Goal: Task Accomplishment & Management: Use online tool/utility

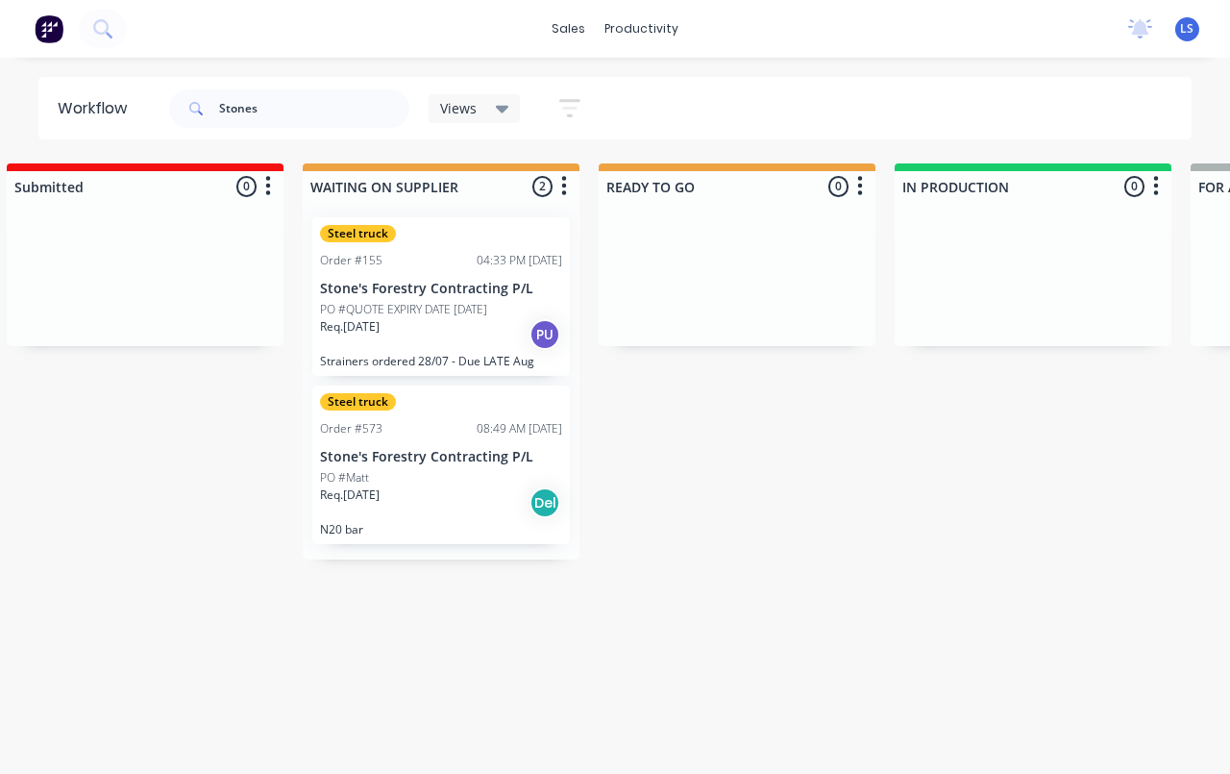
scroll to position [0, 333]
click at [248, 89] on input "Stones" at bounding box center [314, 108] width 190 height 38
click at [302, 95] on input "Stones" at bounding box center [314, 108] width 190 height 38
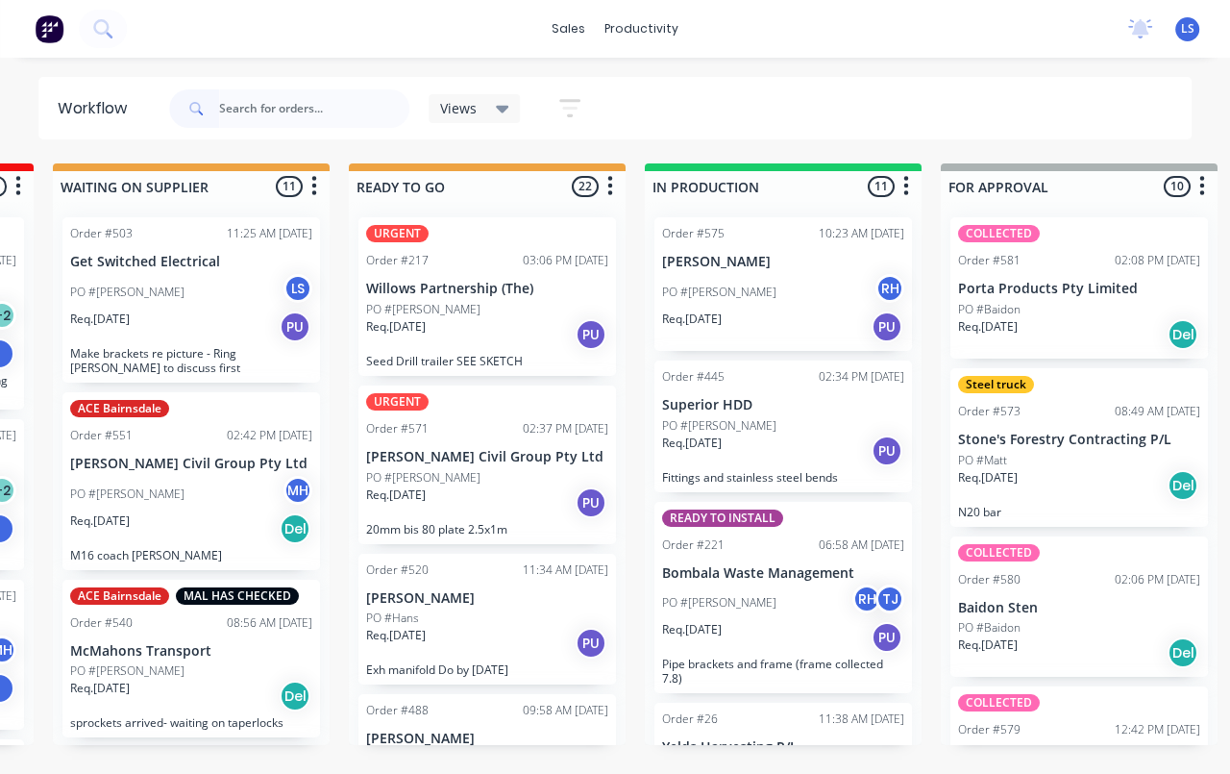
scroll to position [0, 580]
click at [166, 333] on div "Req. [DATE] PU" at bounding box center [192, 326] width 242 height 33
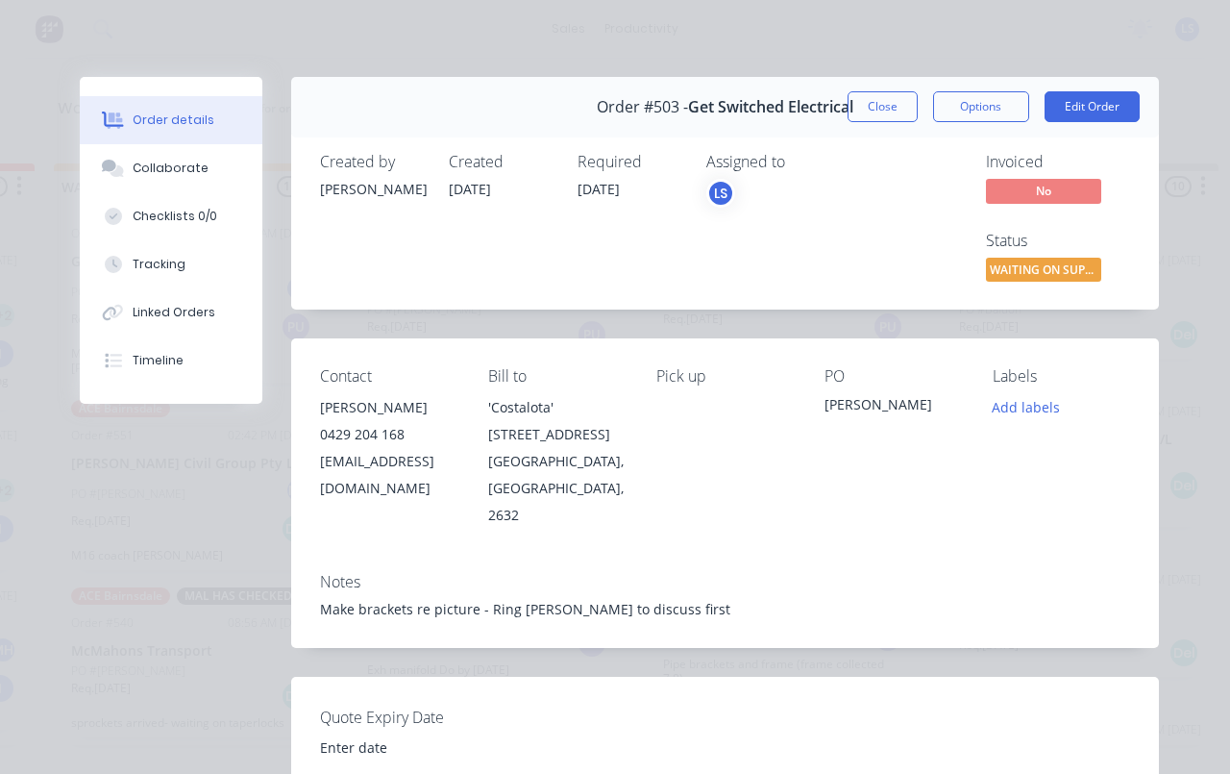
scroll to position [0, 0]
click at [204, 151] on button "Collaborate" at bounding box center [171, 168] width 183 height 48
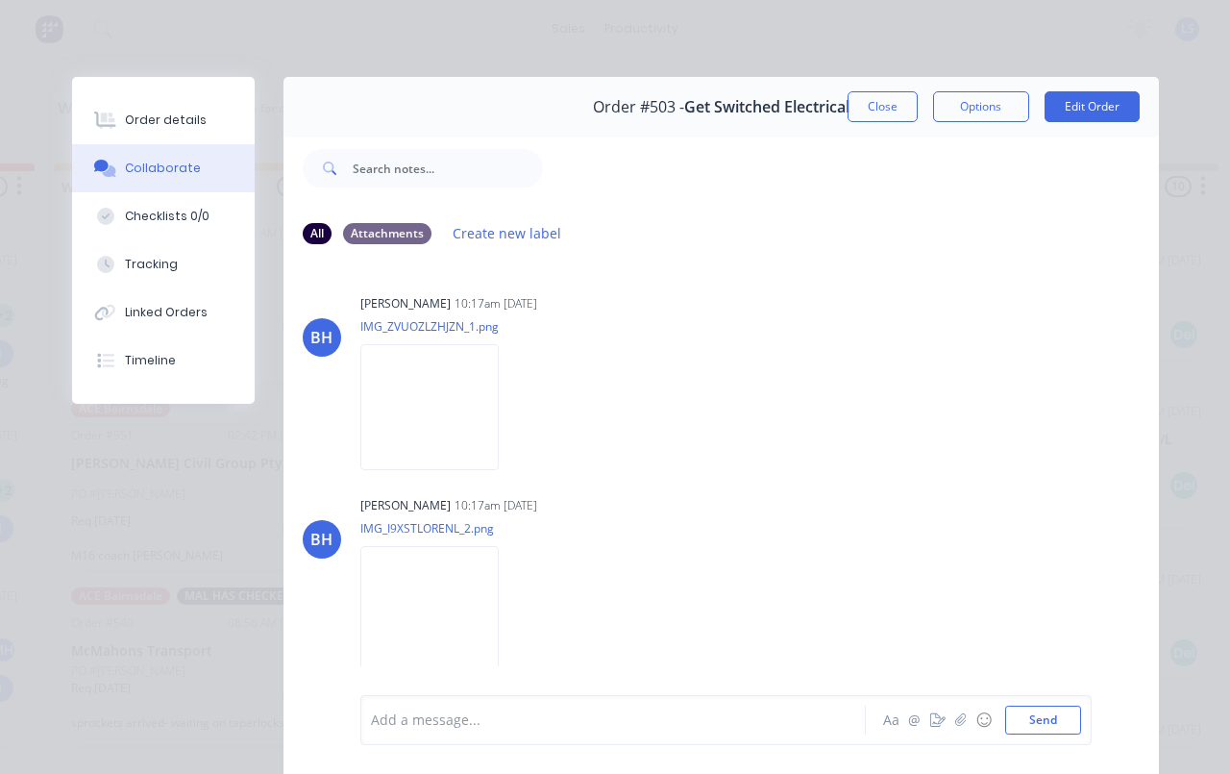
click at [212, 263] on button "Tracking" at bounding box center [163, 264] width 183 height 48
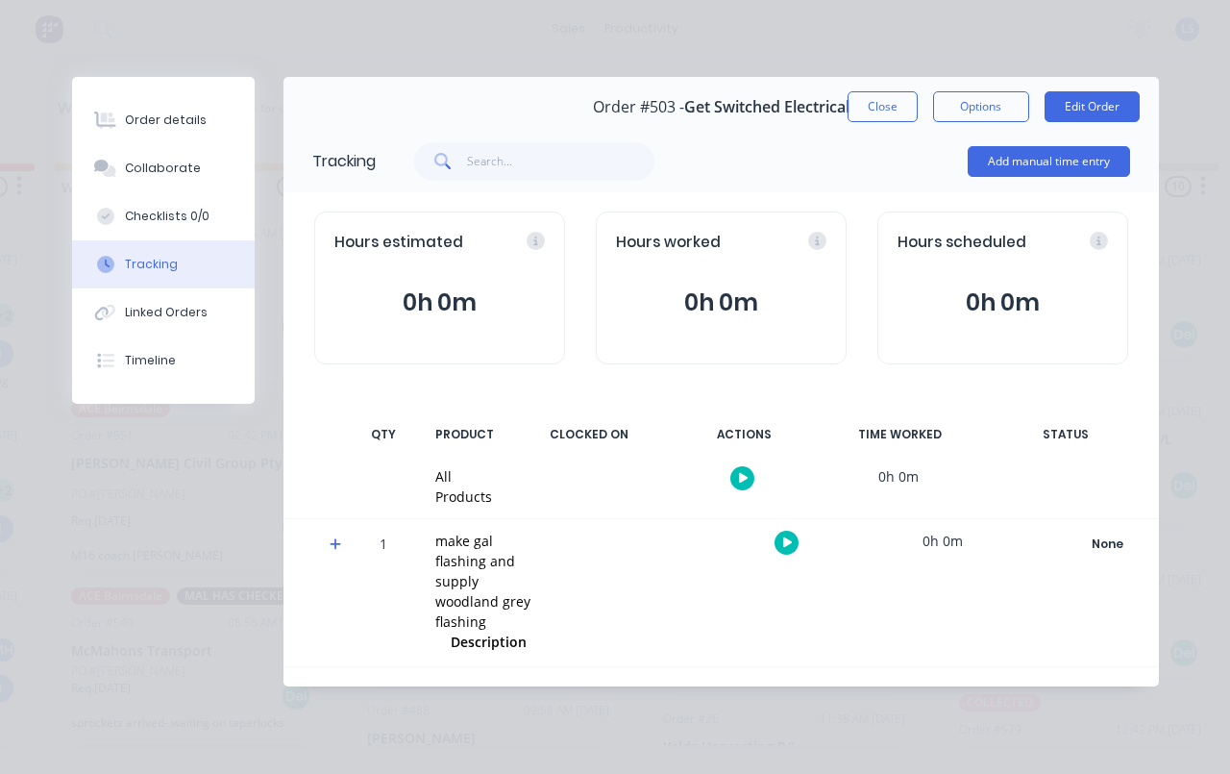
click at [1070, 153] on button "Add manual time entry" at bounding box center [1049, 161] width 162 height 31
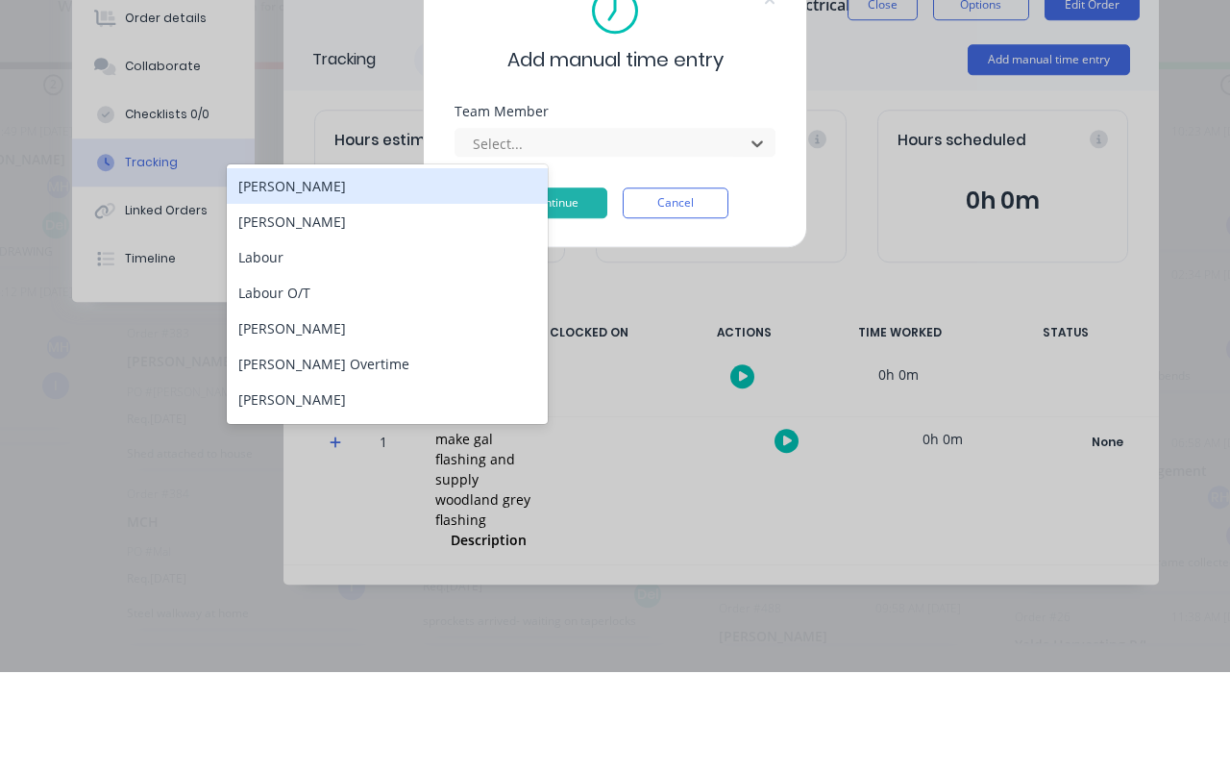
scroll to position [0, 208]
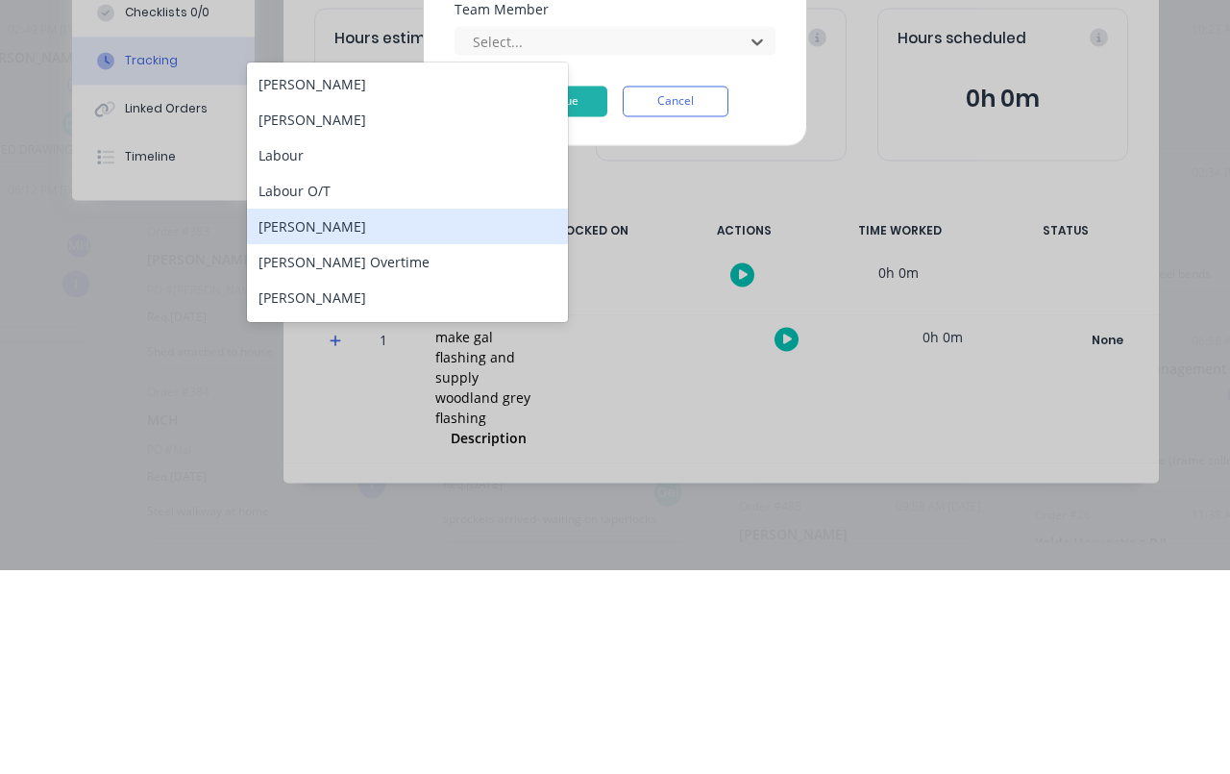
click at [382, 412] on div "[PERSON_NAME]" at bounding box center [407, 430] width 321 height 36
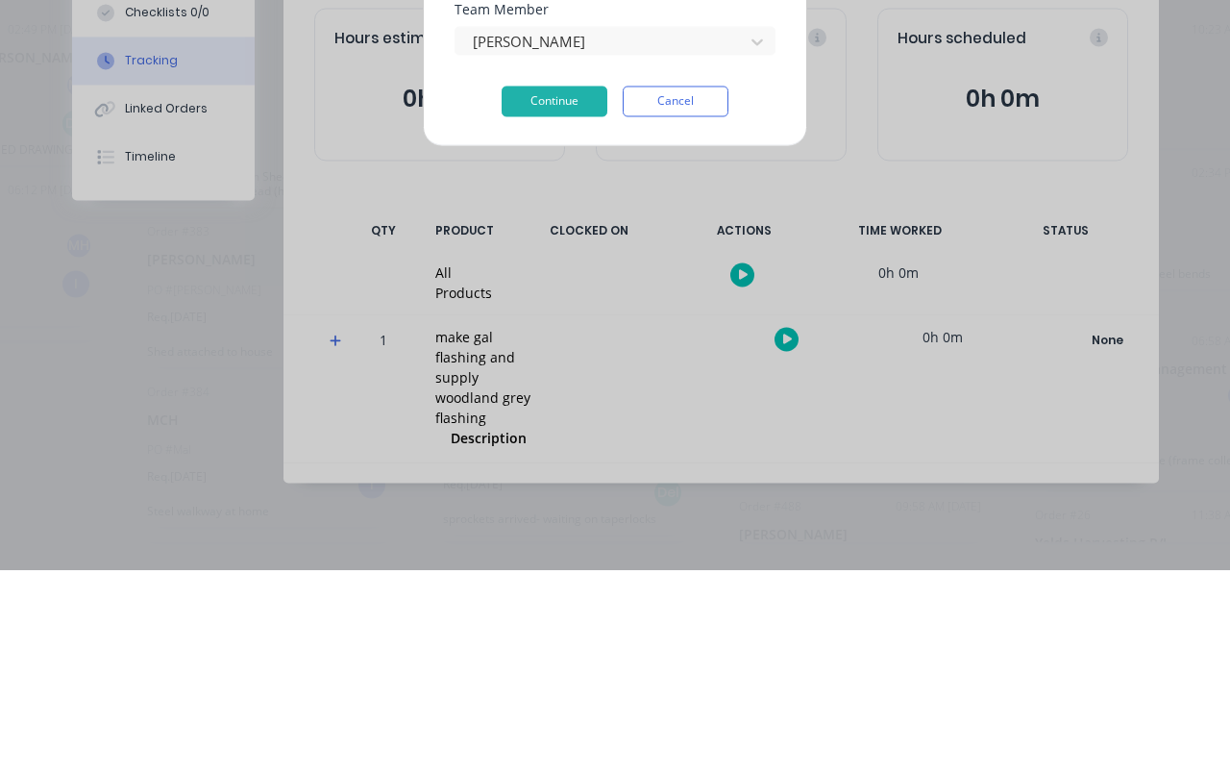
scroll to position [5, 208]
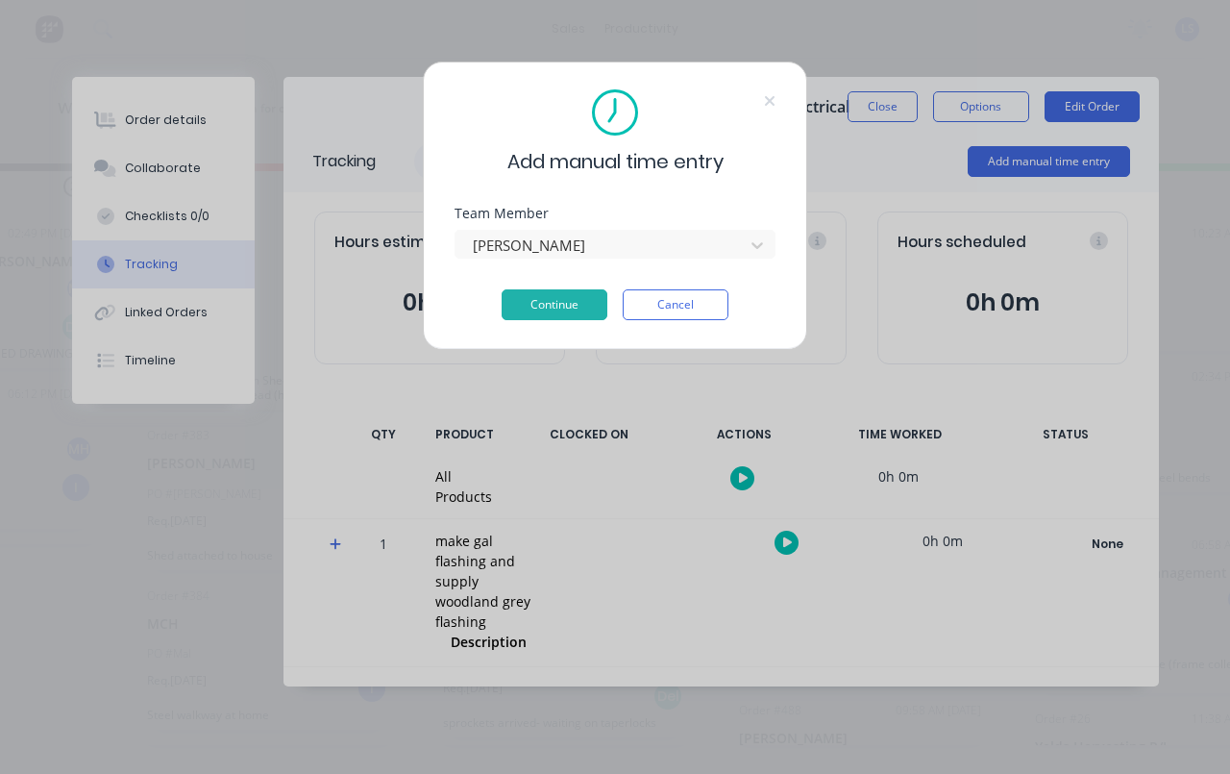
click at [566, 298] on button "Continue" at bounding box center [555, 304] width 106 height 31
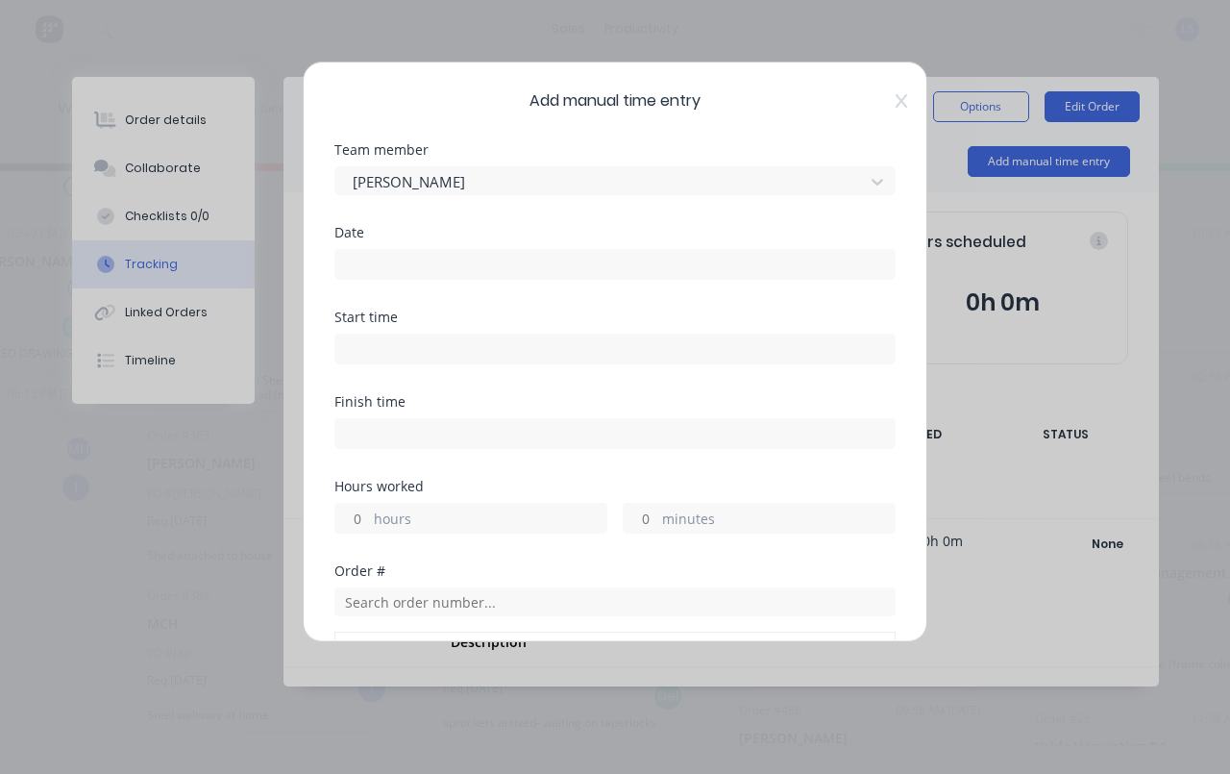
click at [672, 263] on input at bounding box center [614, 264] width 559 height 29
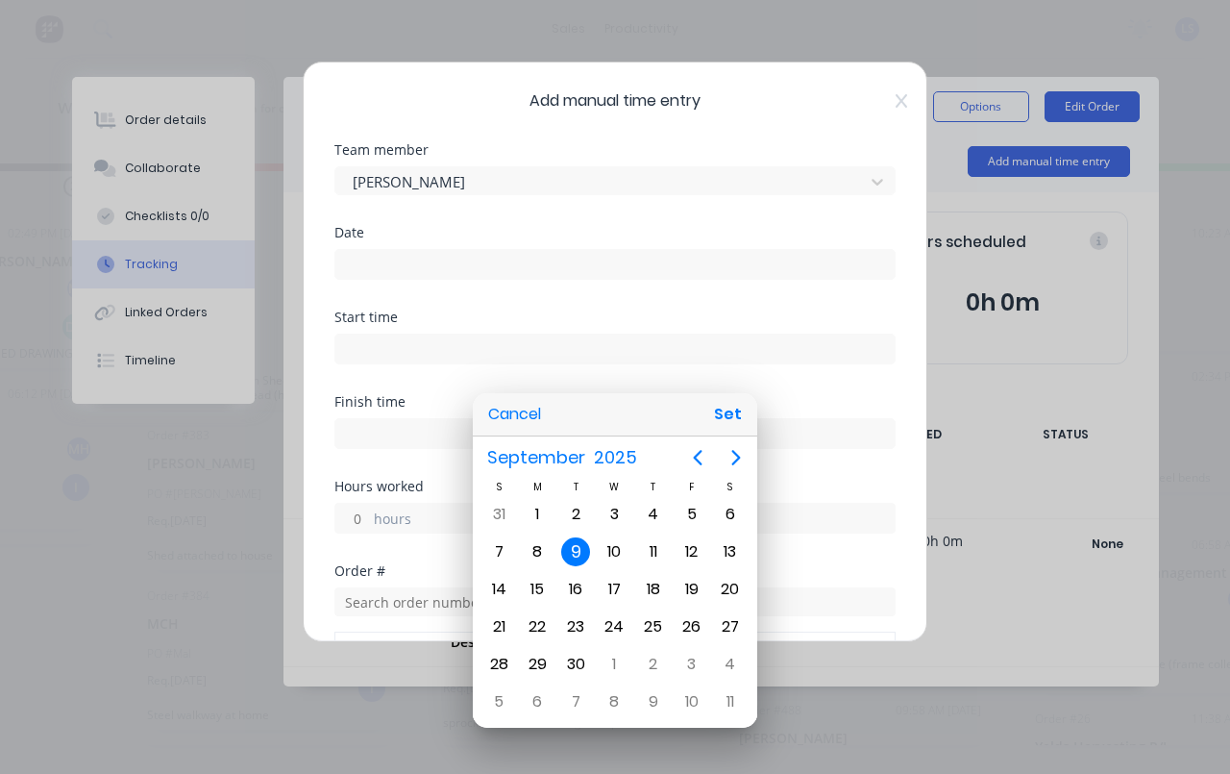
click at [720, 423] on button "Set" at bounding box center [727, 414] width 43 height 35
type input "[DATE]"
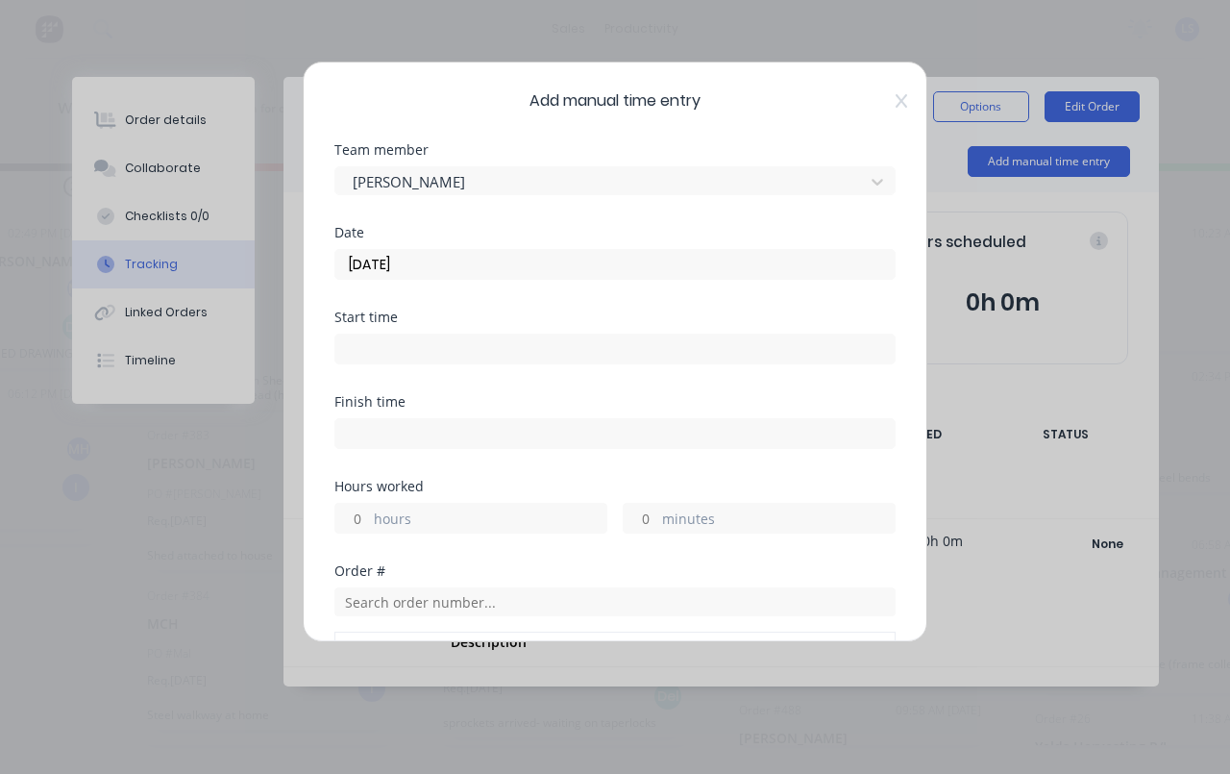
click at [712, 343] on input at bounding box center [614, 348] width 559 height 29
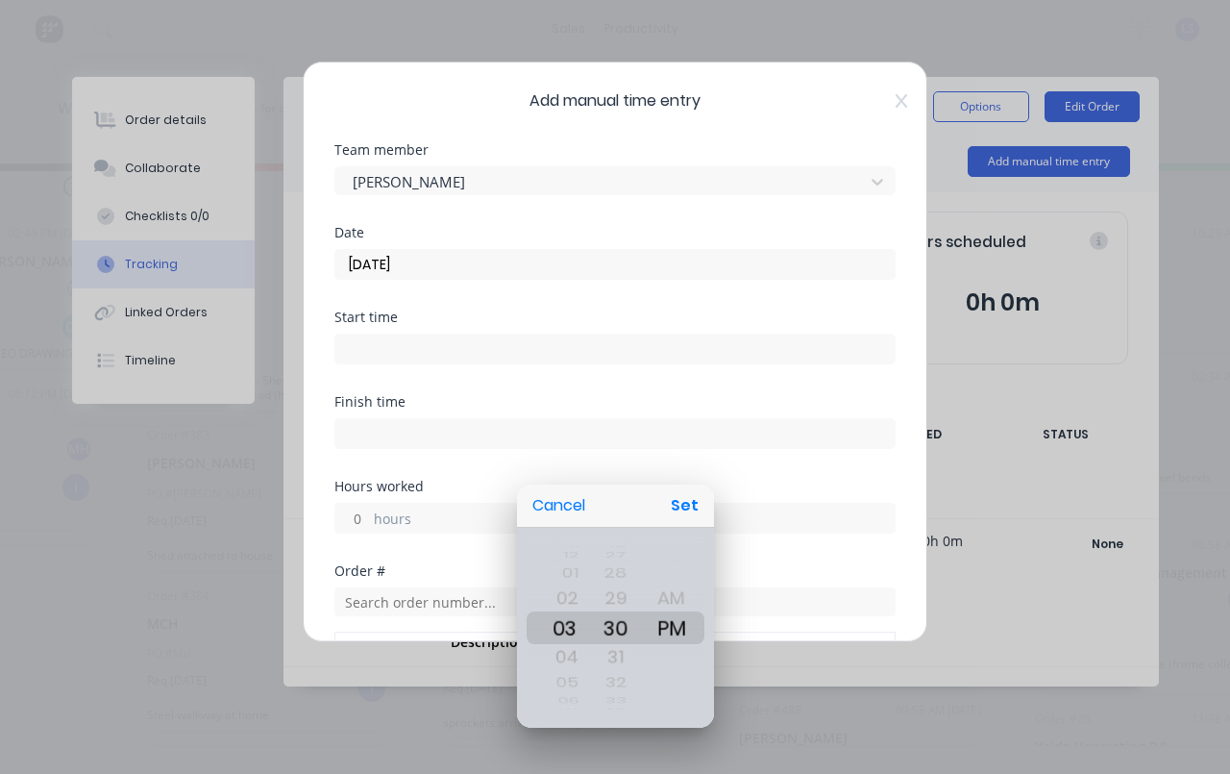
click at [675, 504] on button "Set" at bounding box center [684, 505] width 43 height 35
type input "03:30 PM"
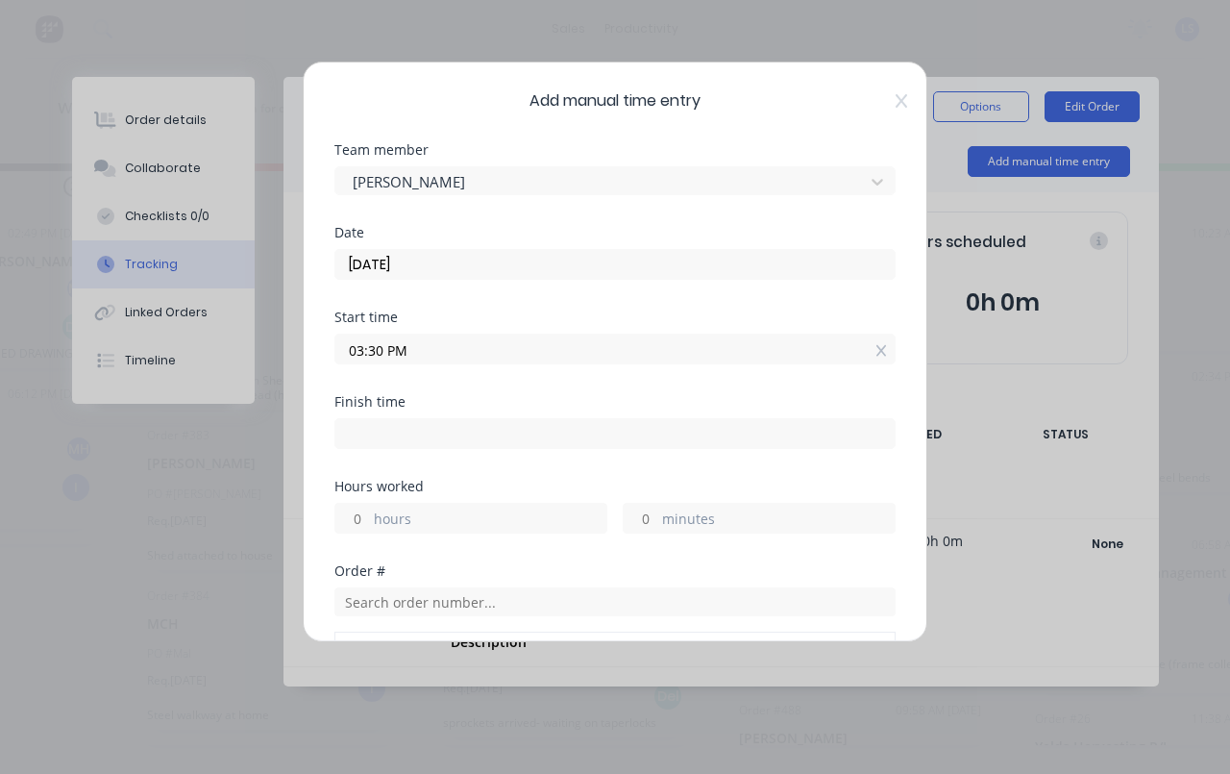
click at [510, 525] on label "hours" at bounding box center [490, 520] width 233 height 24
click at [369, 525] on input "hours" at bounding box center [352, 518] width 34 height 29
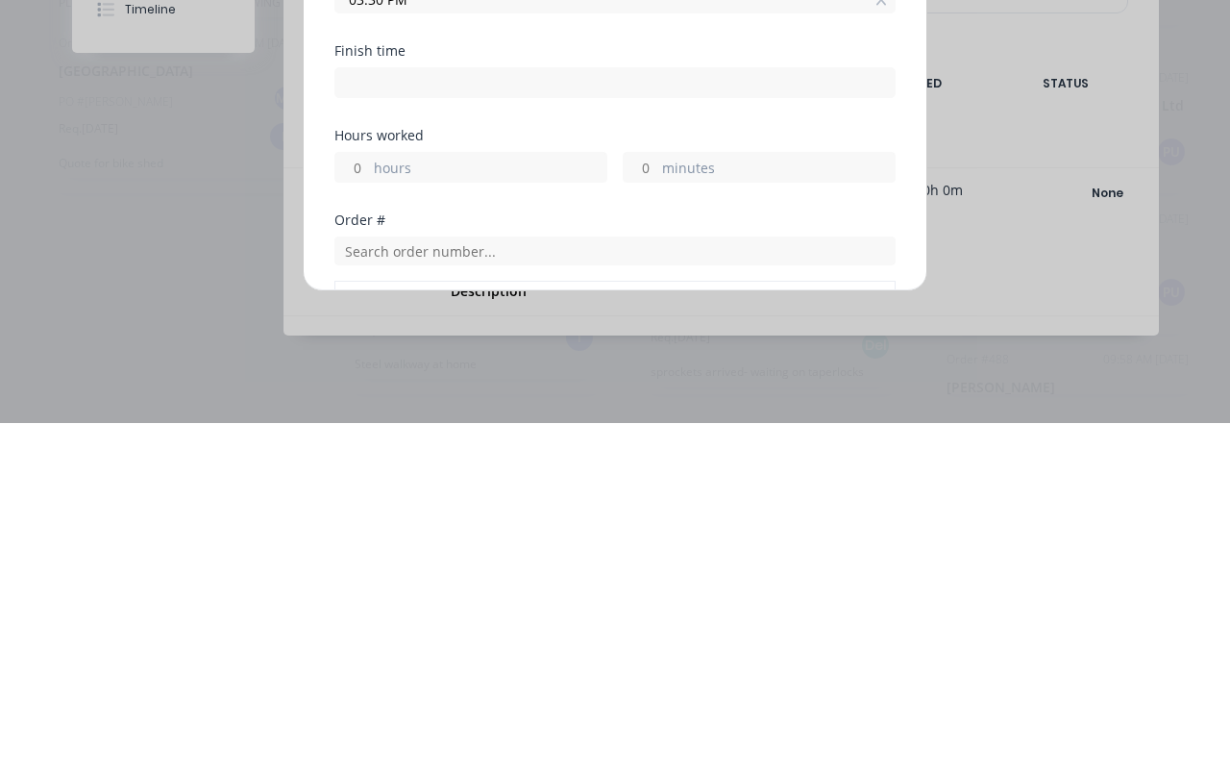
click at [753, 508] on label "minutes" at bounding box center [778, 520] width 233 height 24
click at [657, 504] on input "minutes" at bounding box center [641, 518] width 34 height 29
type input "03:30 PM"
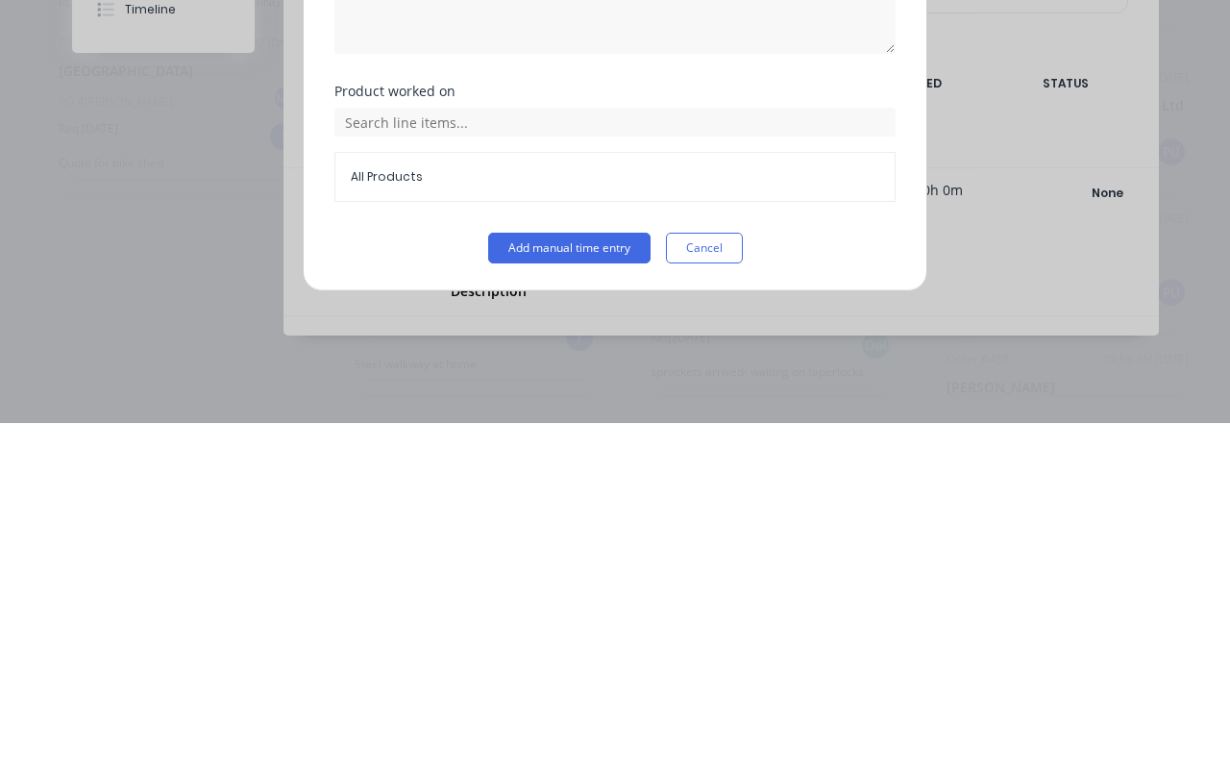
scroll to position [450, 0]
type input "30"
click at [583, 583] on button "Add manual time entry" at bounding box center [569, 598] width 162 height 31
type input "04:00 PM"
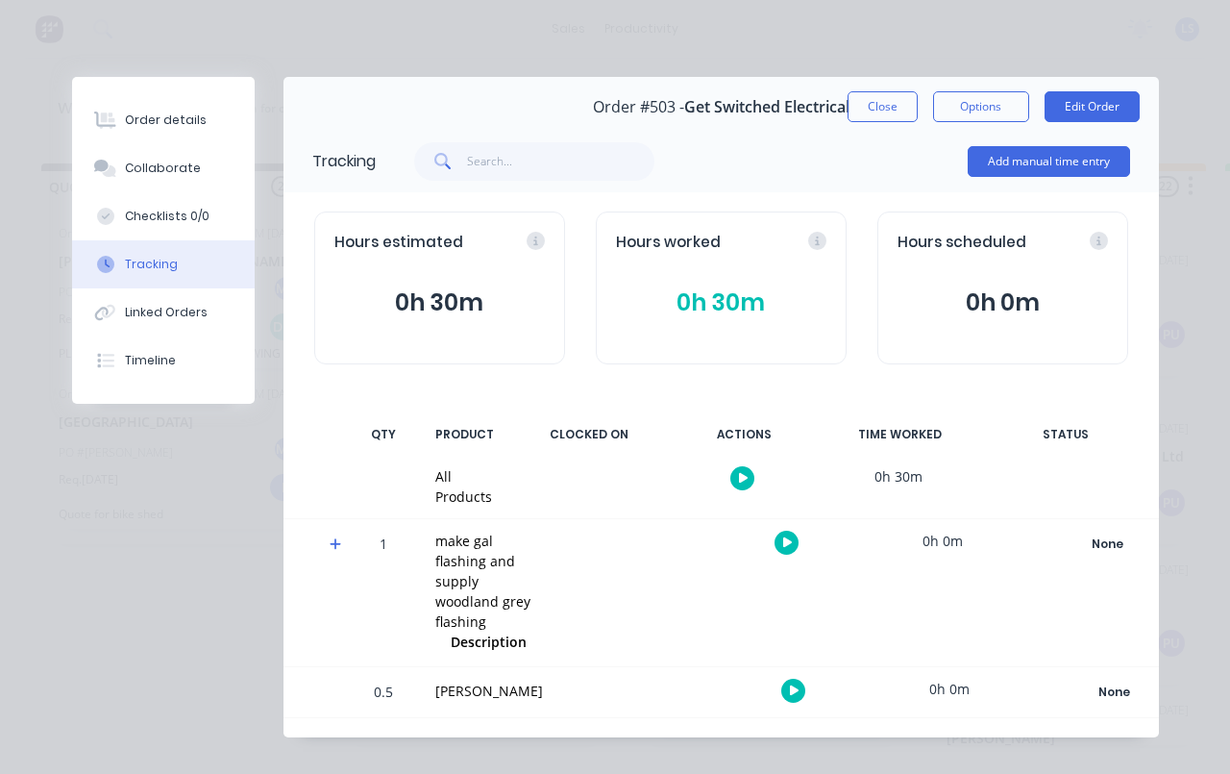
click at [216, 104] on button "Order details" at bounding box center [163, 120] width 183 height 48
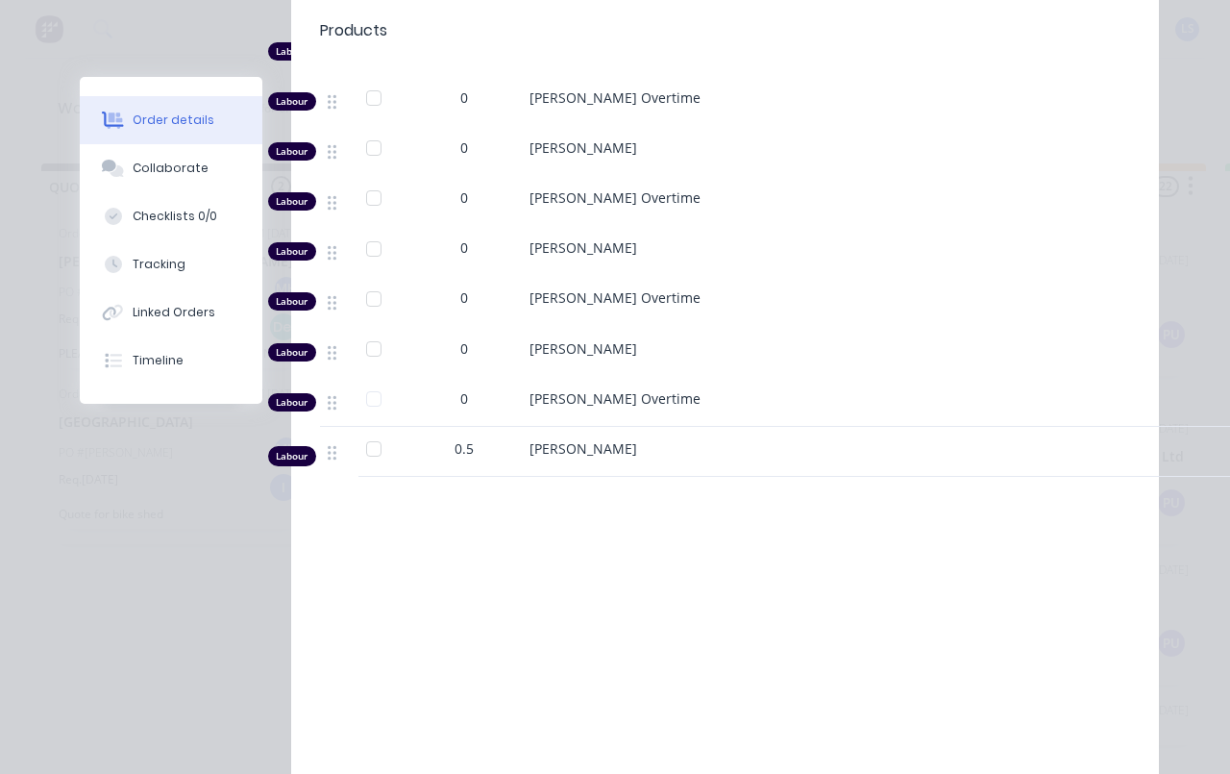
scroll to position [965, 0]
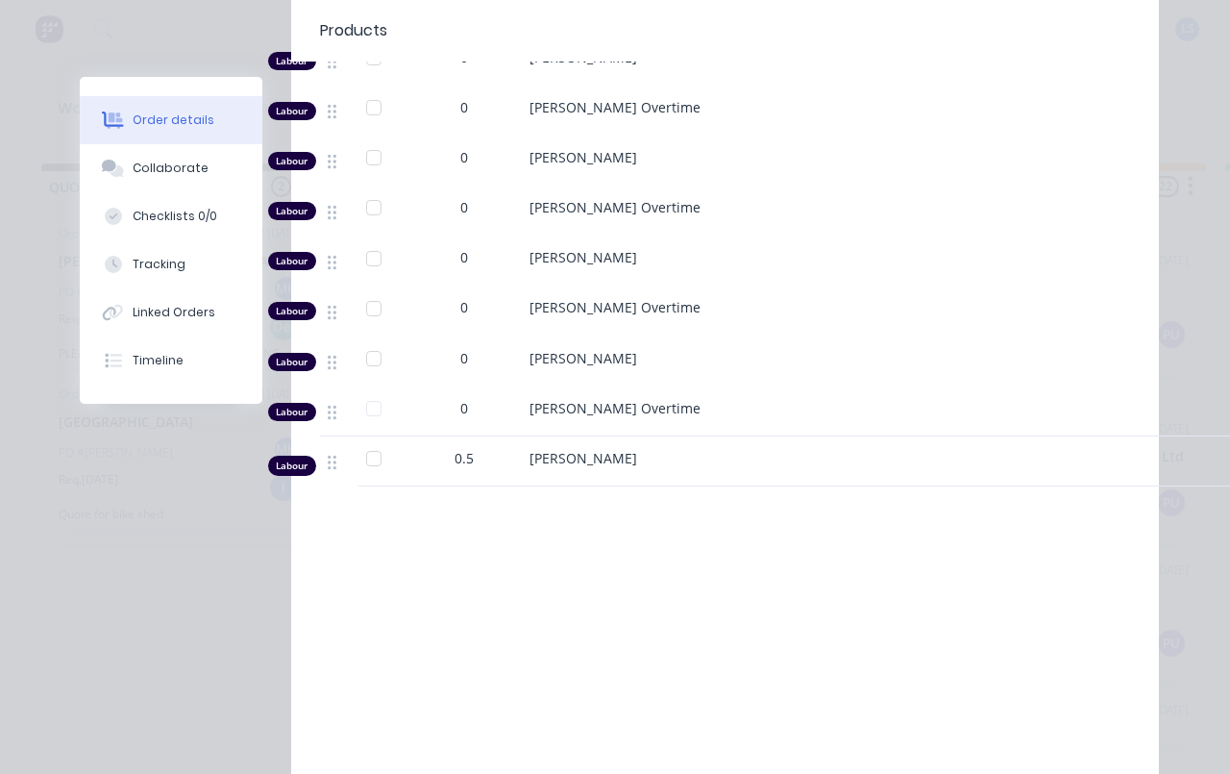
click at [552, 578] on div "Labour $50.00 Sub total $50.00 Margin $15.00 ( 30.00 %) Tax $5.00 Total $55.00" at bounding box center [725, 659] width 810 height 223
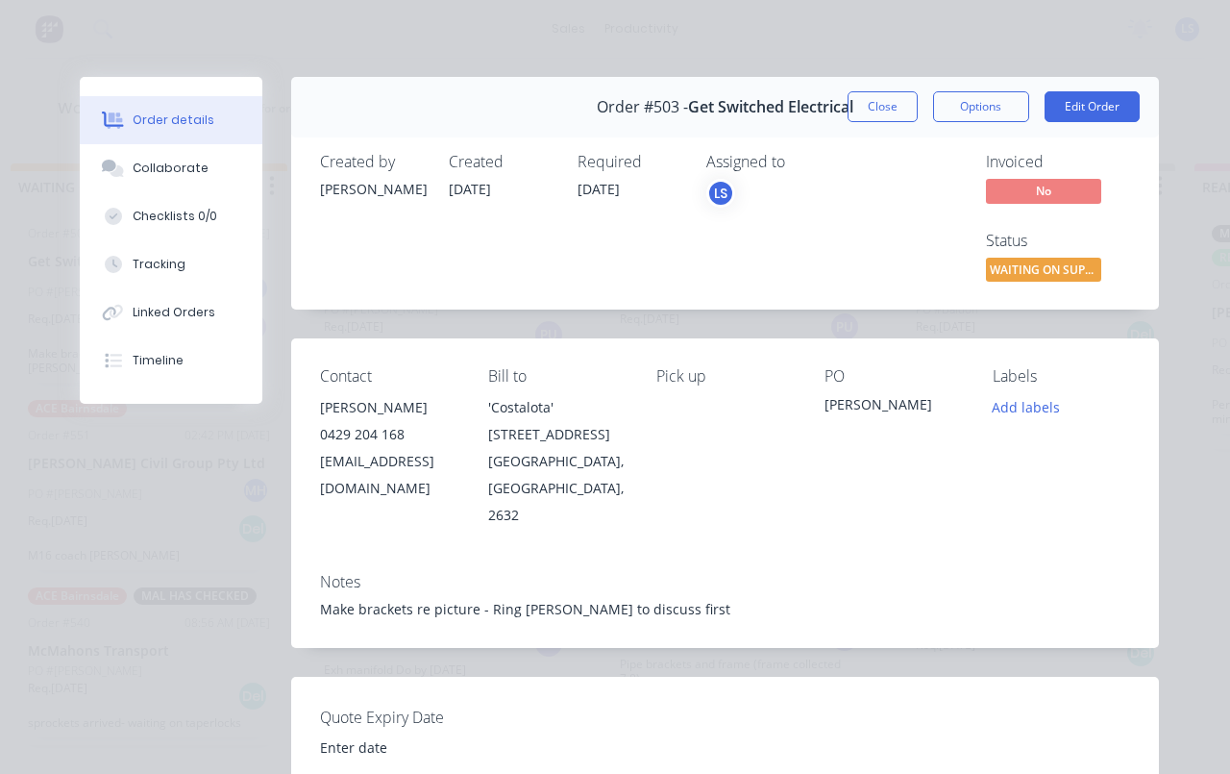
scroll to position [0, 0]
click at [1098, 106] on button "Edit Order" at bounding box center [1092, 106] width 95 height 31
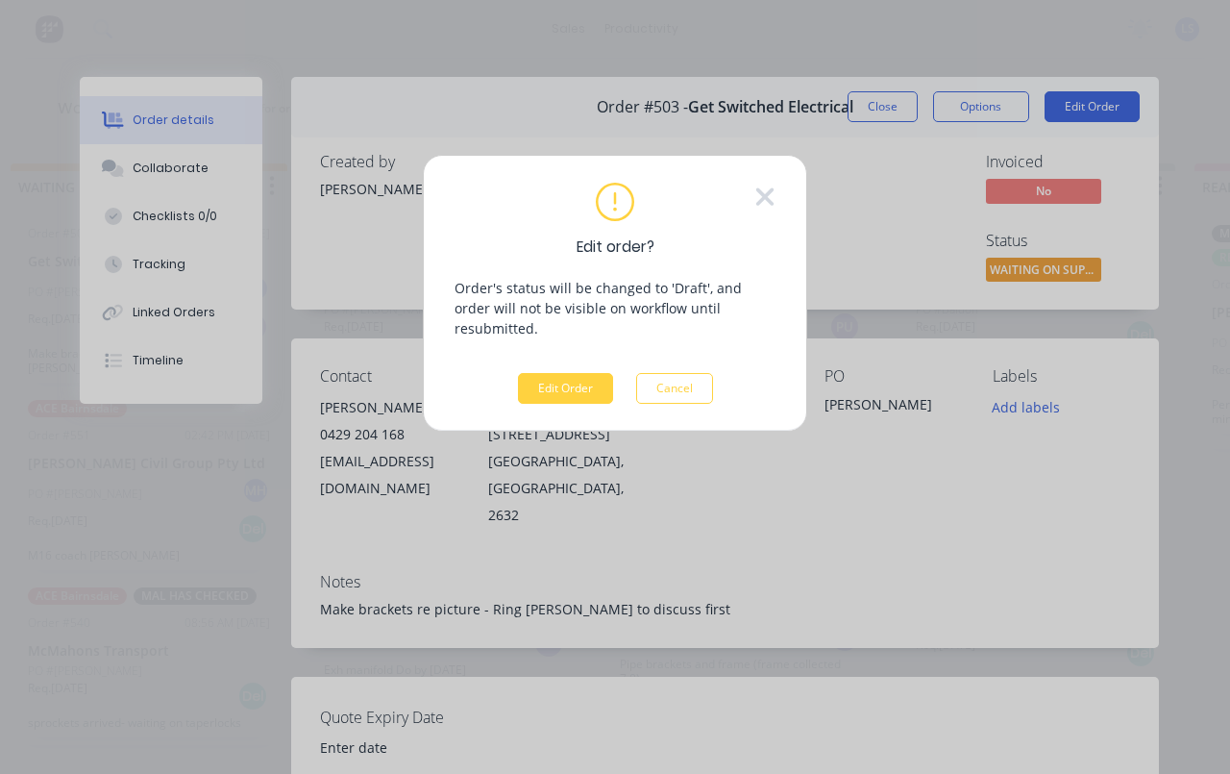
click at [560, 373] on button "Edit Order" at bounding box center [565, 388] width 95 height 31
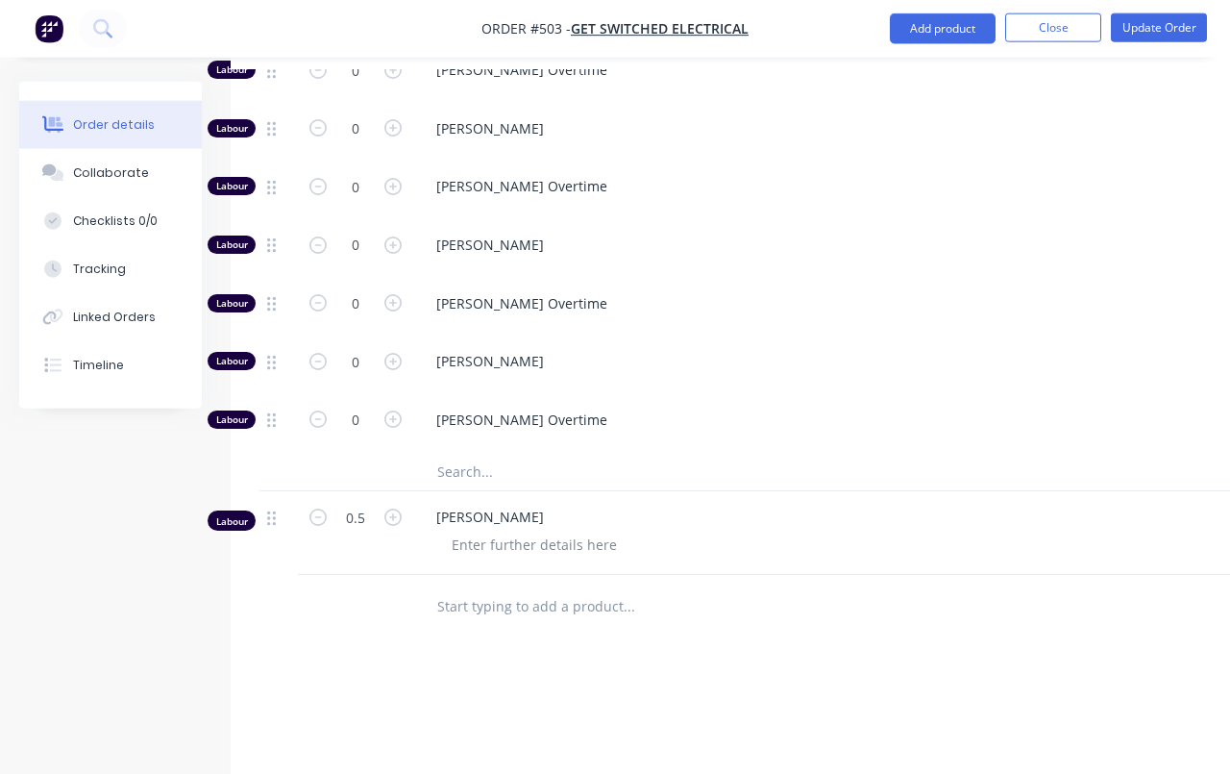
click at [557, 452] on input "text" at bounding box center [628, 471] width 384 height 38
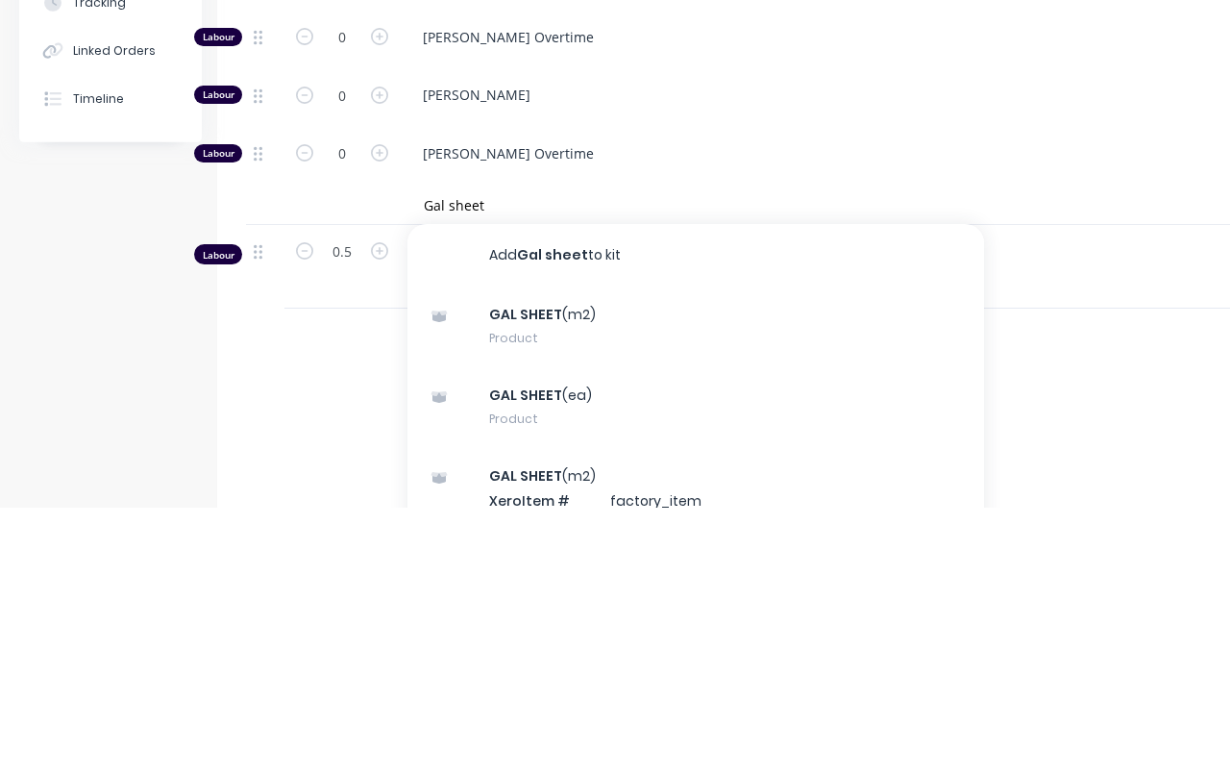
scroll to position [1162, 13]
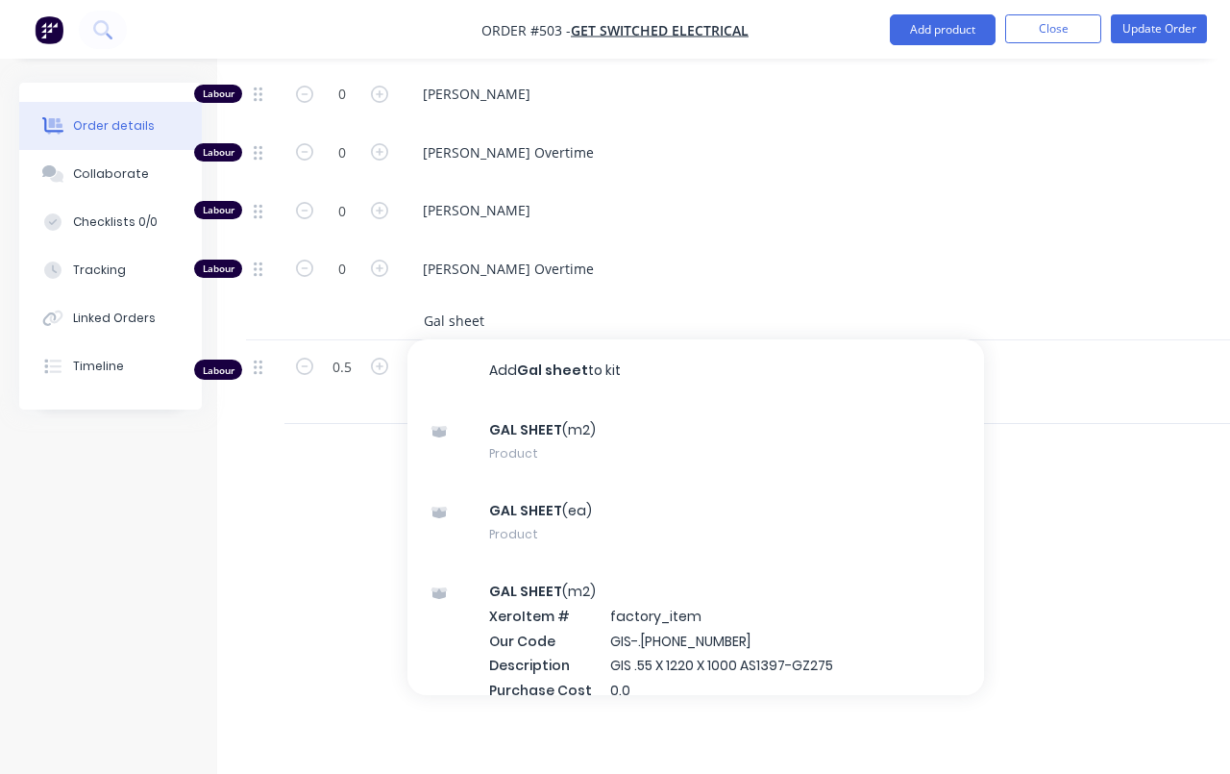
type input "Gal sheet"
click at [647, 424] on div "GAL SHEET (m2) Product" at bounding box center [695, 440] width 577 height 81
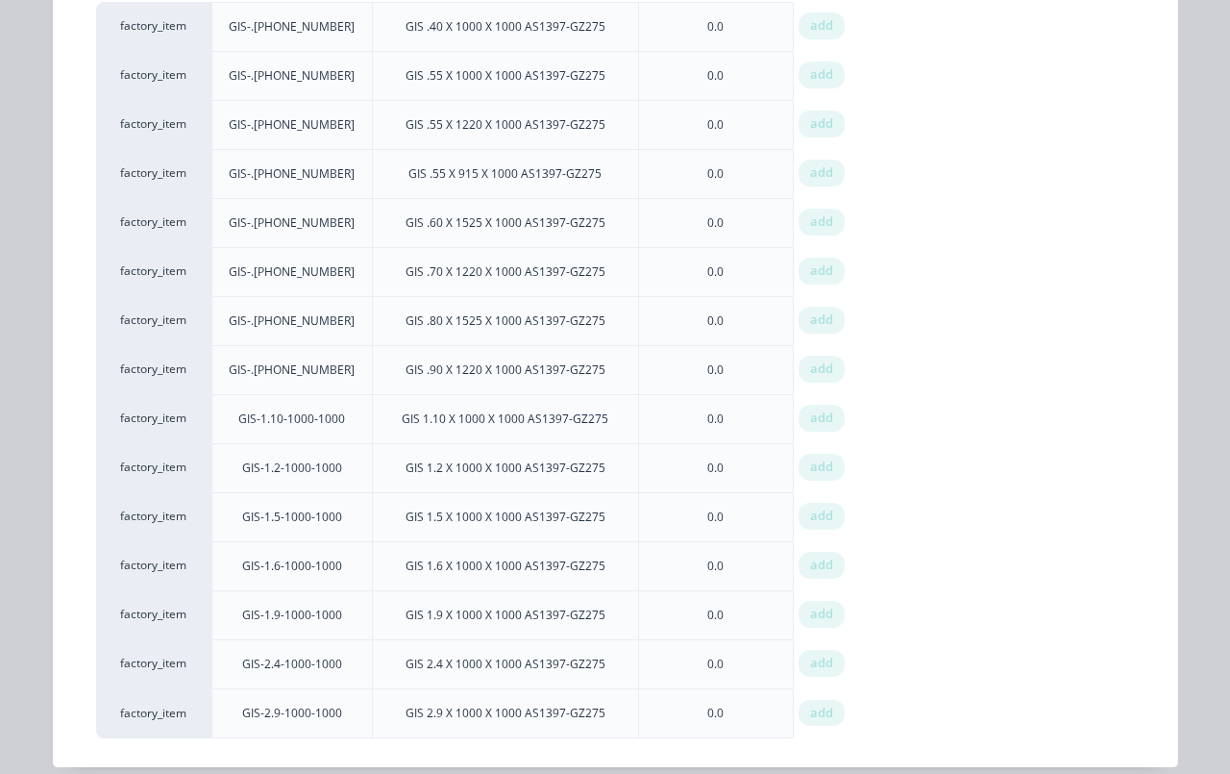
scroll to position [290, 0]
click at [822, 518] on span "add" at bounding box center [821, 516] width 23 height 19
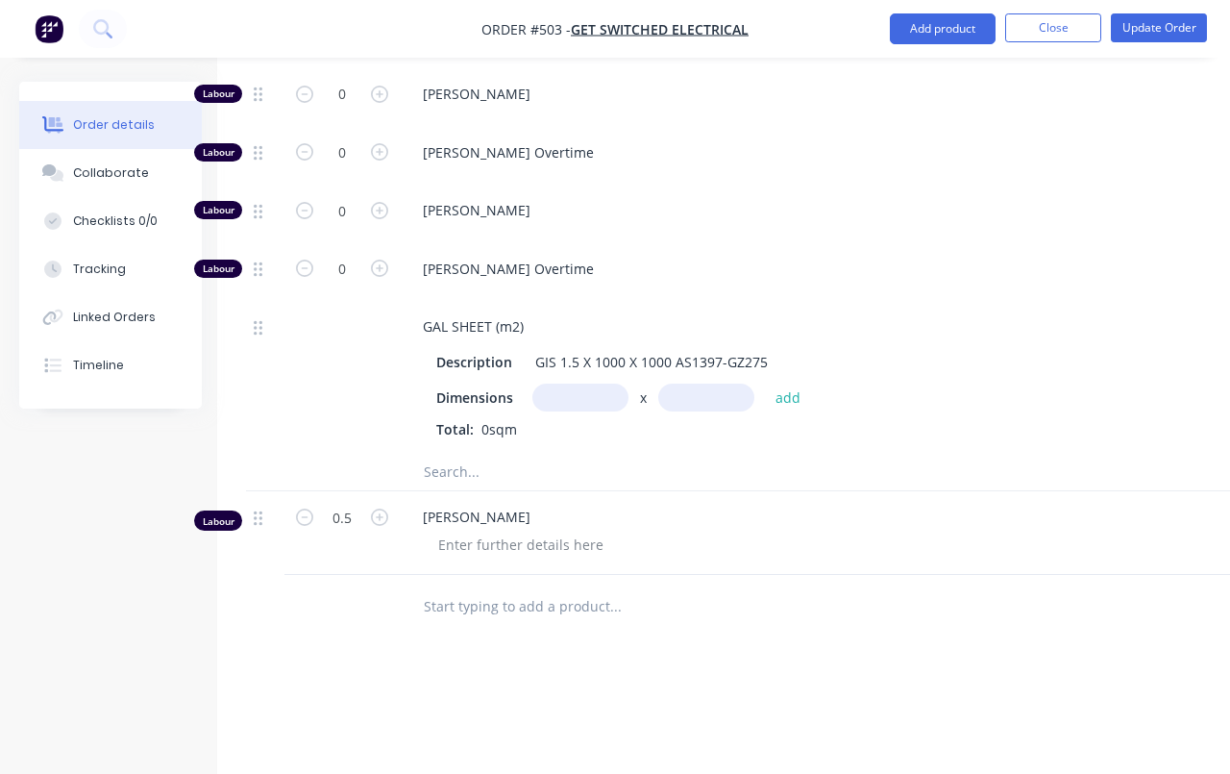
click at [575, 383] on input "text" at bounding box center [580, 397] width 96 height 28
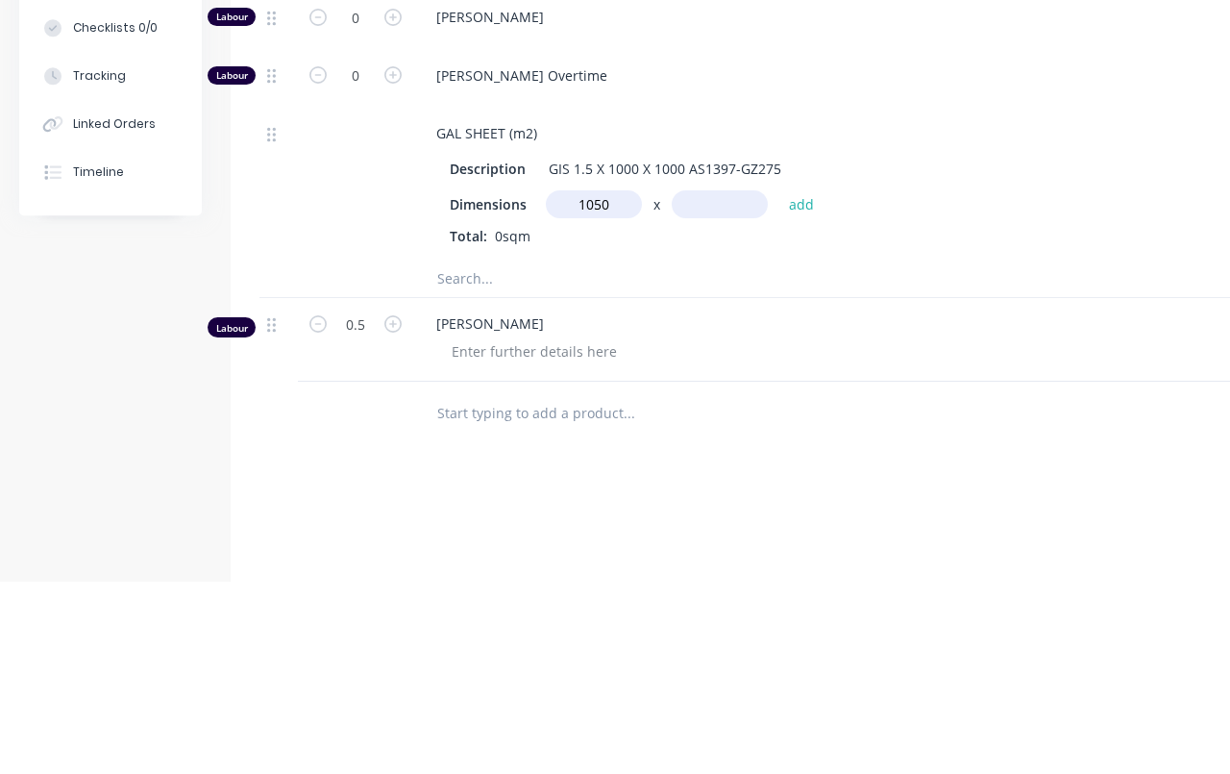
click at [721, 383] on input "text" at bounding box center [720, 397] width 96 height 28
click at [600, 383] on input "1050m" at bounding box center [594, 397] width 96 height 28
click at [736, 383] on input "text" at bounding box center [720, 397] width 96 height 28
type input "1.05m"
click at [820, 383] on div "1.05m x .6 add" at bounding box center [685, 397] width 279 height 28
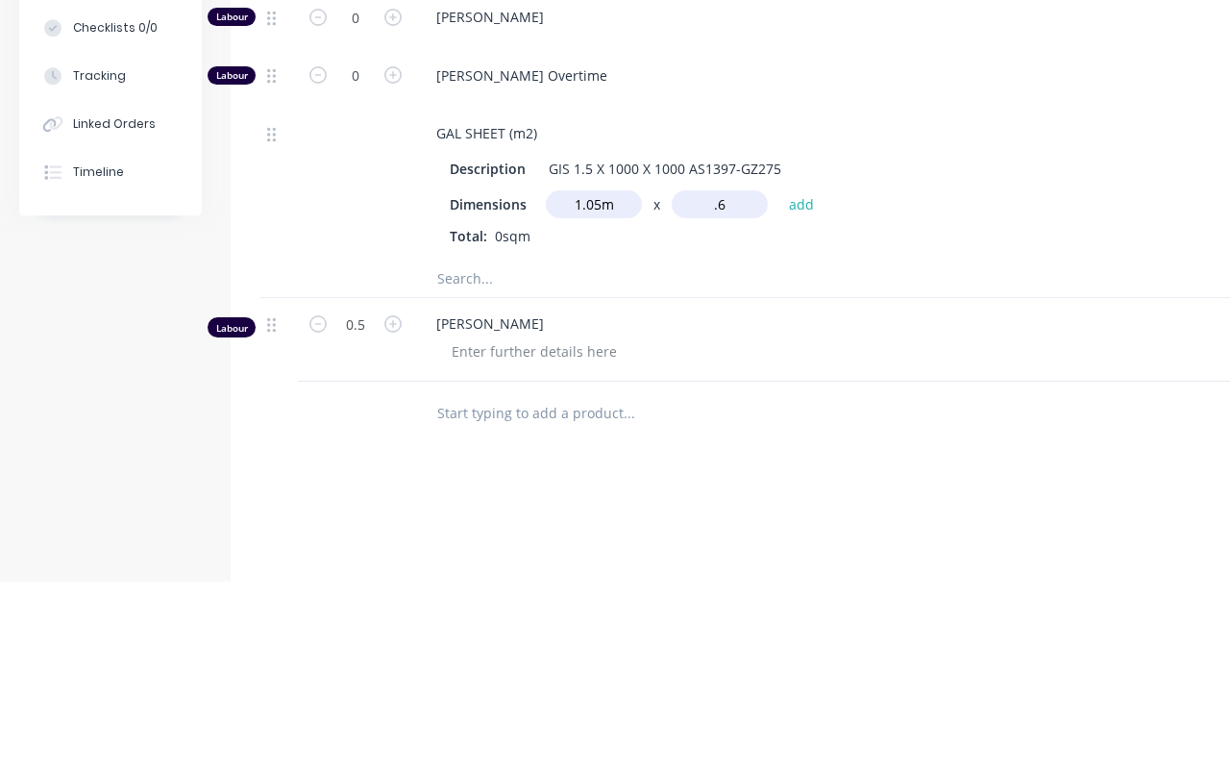
type input "0.6m"
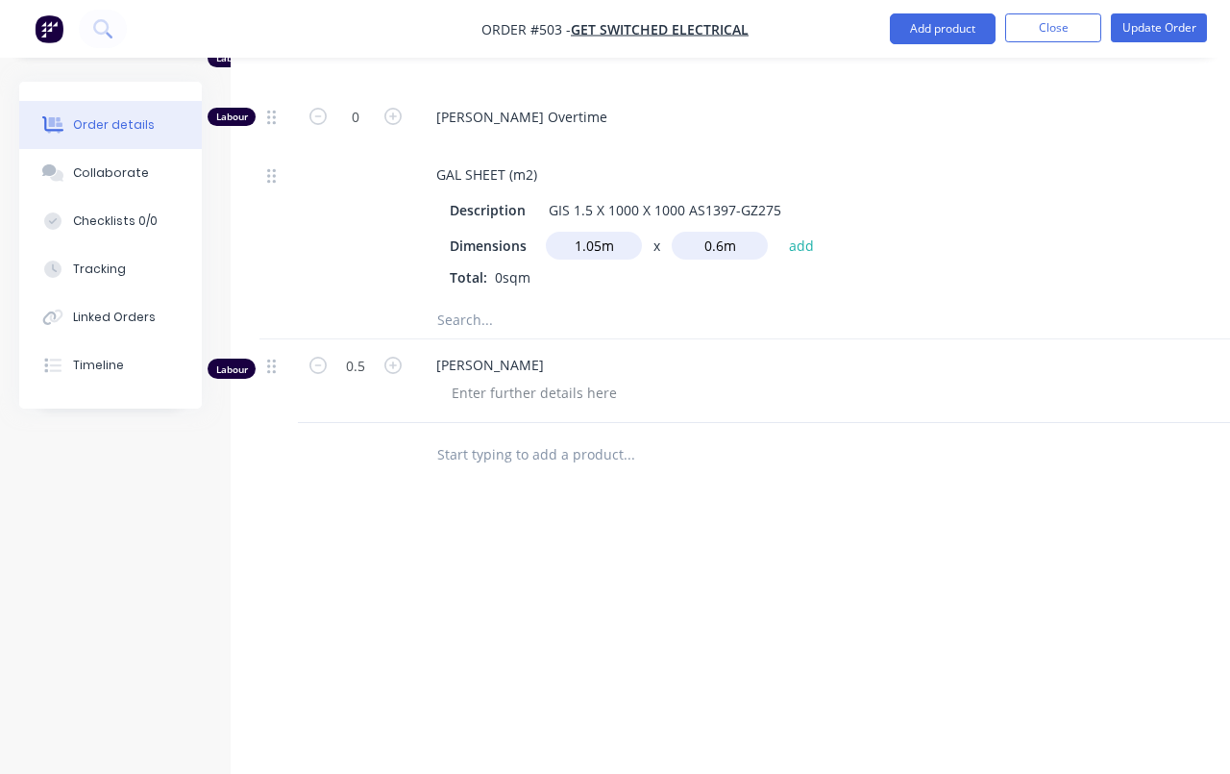
click at [802, 233] on button "add" at bounding box center [801, 246] width 45 height 26
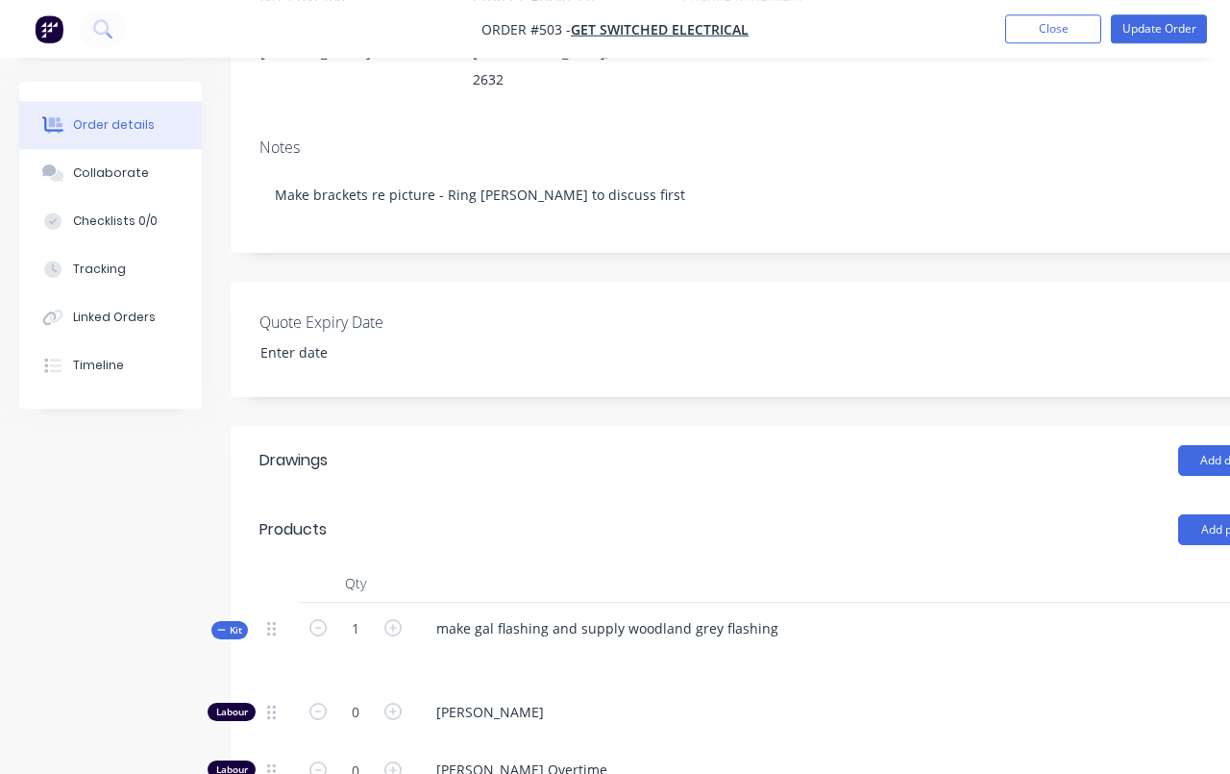
scroll to position [0, 0]
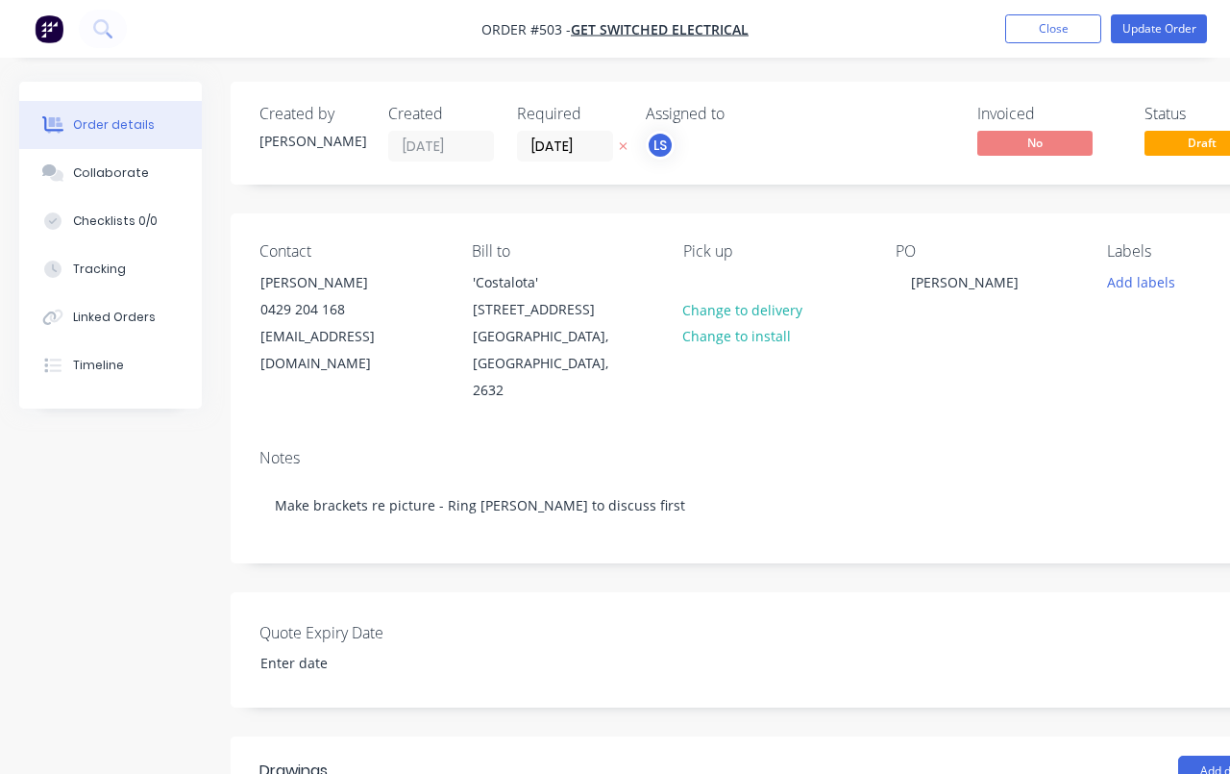
click at [1172, 35] on button "Update Order" at bounding box center [1159, 28] width 96 height 29
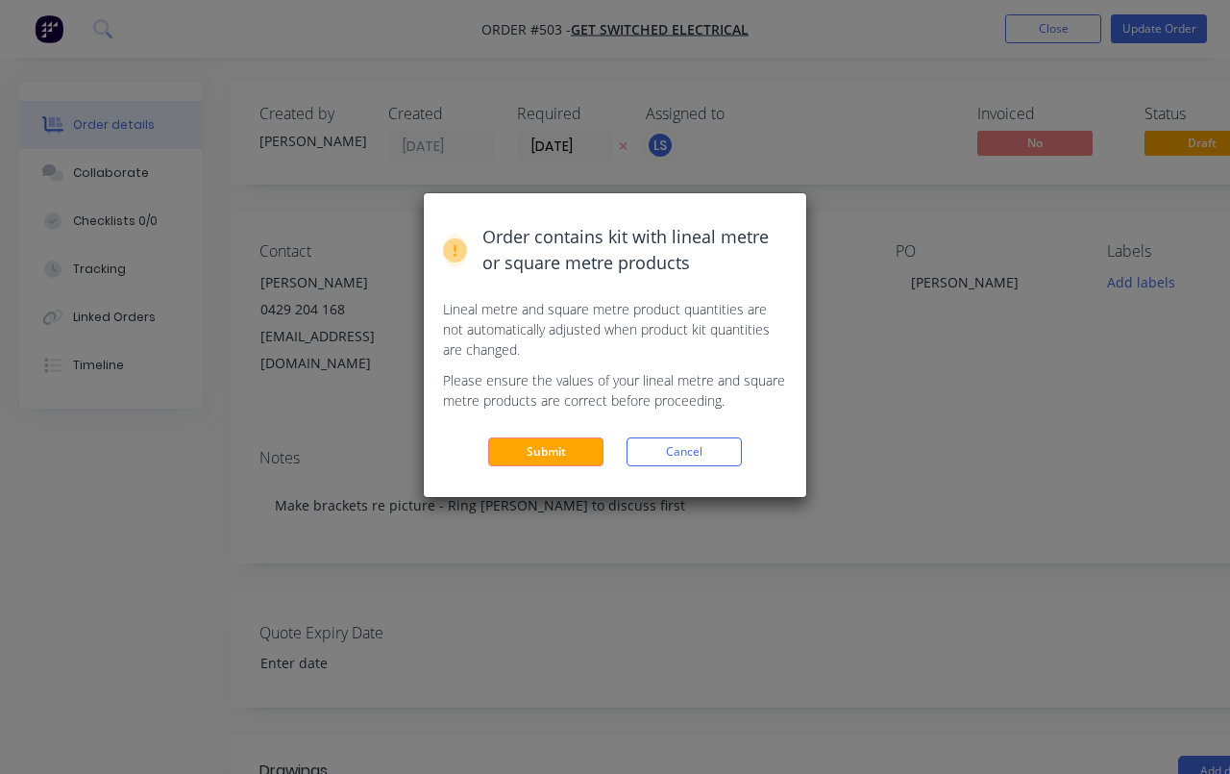
click at [568, 465] on button "Submit" at bounding box center [545, 451] width 115 height 29
